Goal: Task Accomplishment & Management: Use online tool/utility

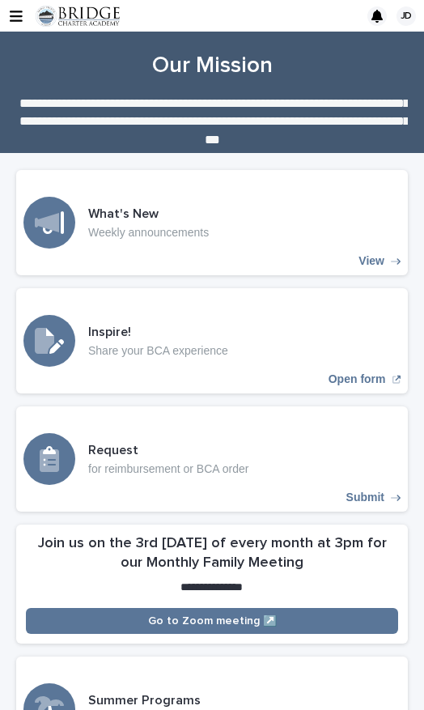
click at [21, 19] on icon "button" at bounding box center [16, 16] width 13 height 15
click at [38, 23] on img at bounding box center [78, 16] width 84 height 21
click at [22, 16] on icon "button" at bounding box center [16, 16] width 13 height 11
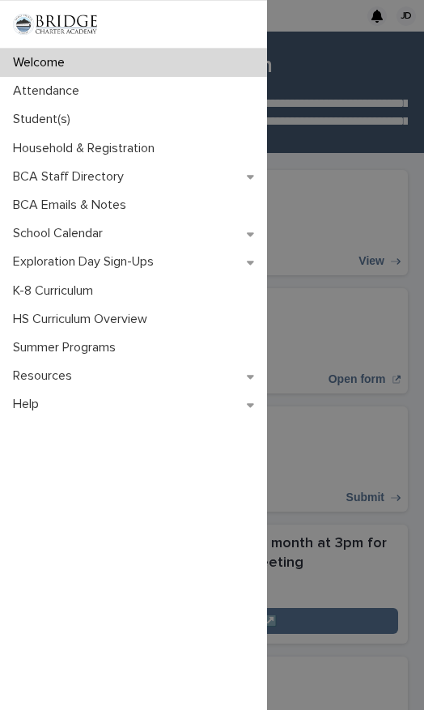
click at [70, 98] on p "Attendance" at bounding box center [49, 90] width 86 height 15
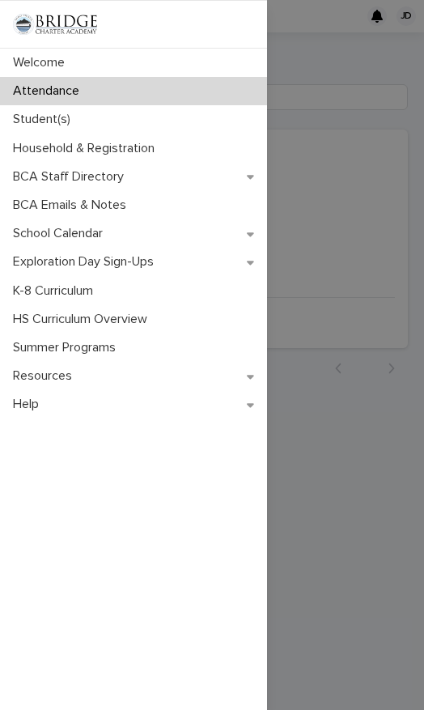
click at [388, 212] on div "Welcome Attendance Student(s) Household & Registration BCA Staff Directory BCA …" at bounding box center [212, 355] width 424 height 710
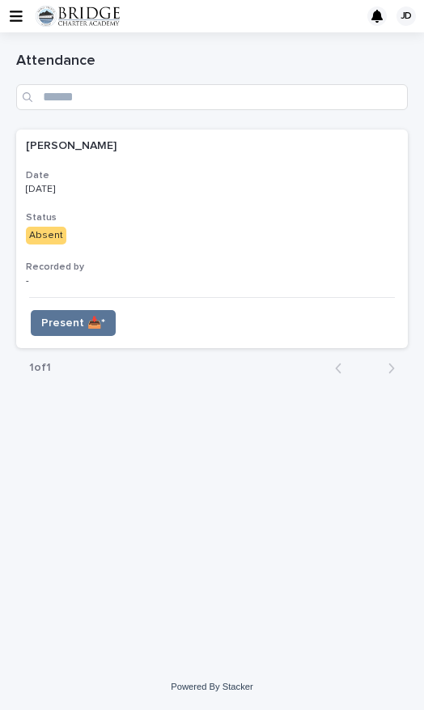
click at [104, 322] on button "Present 📥*" at bounding box center [73, 323] width 85 height 26
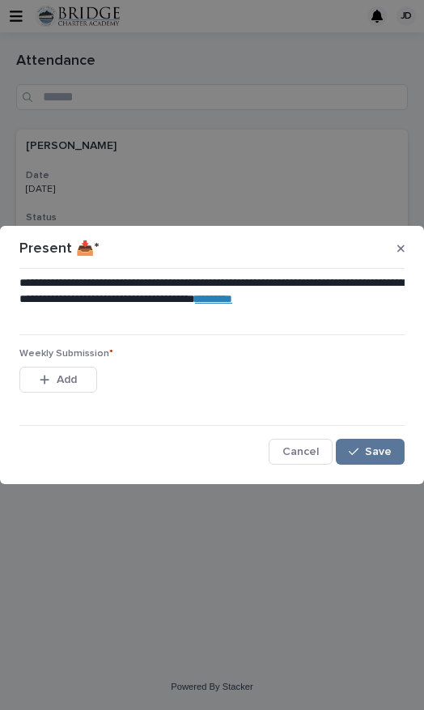
click at [70, 378] on span "Add" at bounding box center [67, 379] width 20 height 11
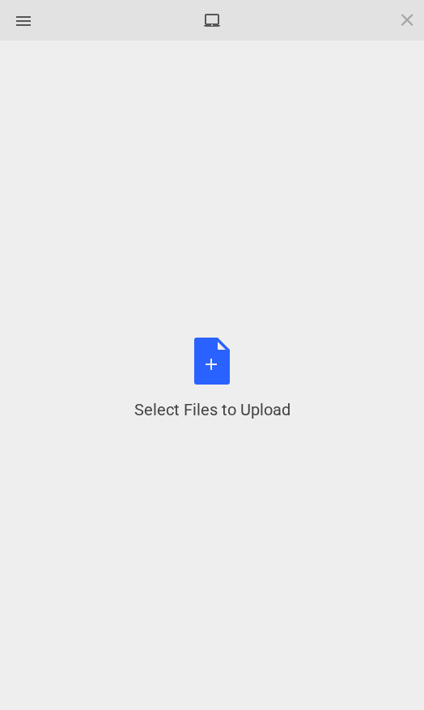
click at [229, 383] on div "Select Files to Upload or Drag and Drop, Copy and Paste Files" at bounding box center [212, 379] width 156 height 83
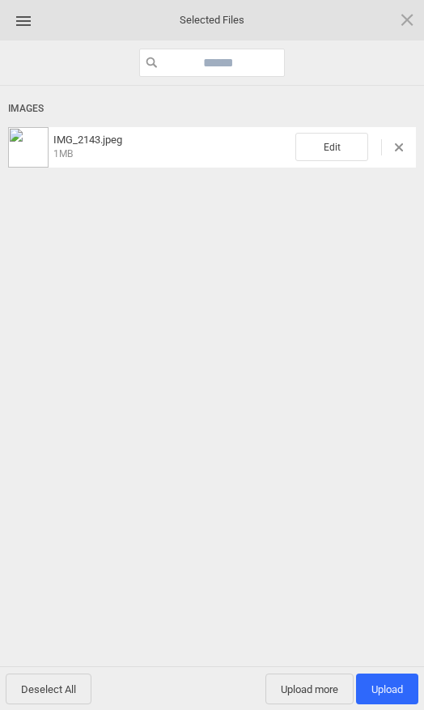
click at [395, 681] on span "Upload 1" at bounding box center [387, 689] width 62 height 31
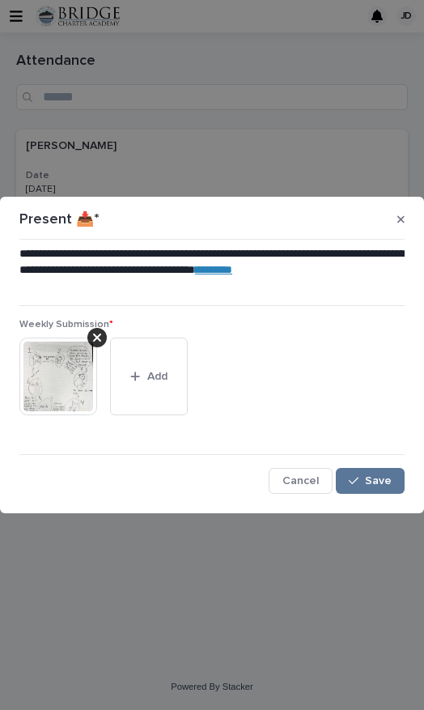
click at [380, 483] on span "Save" at bounding box center [378, 480] width 27 height 11
